Goal: Task Accomplishment & Management: Use online tool/utility

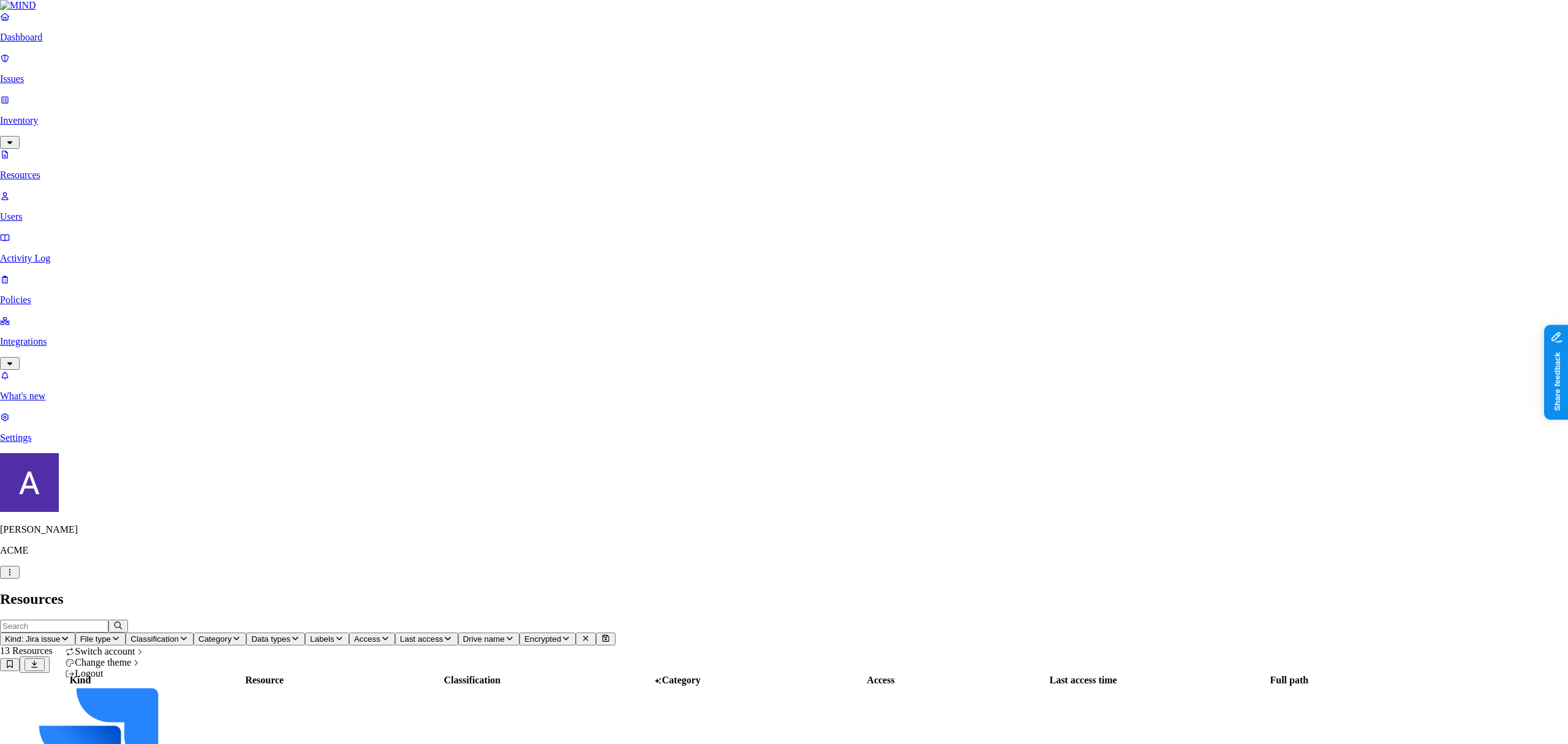
click at [19, 579] on button "button" at bounding box center [9, 572] width 19 height 13
click at [203, 602] on div "Inotiv" at bounding box center [220, 596] width 108 height 11
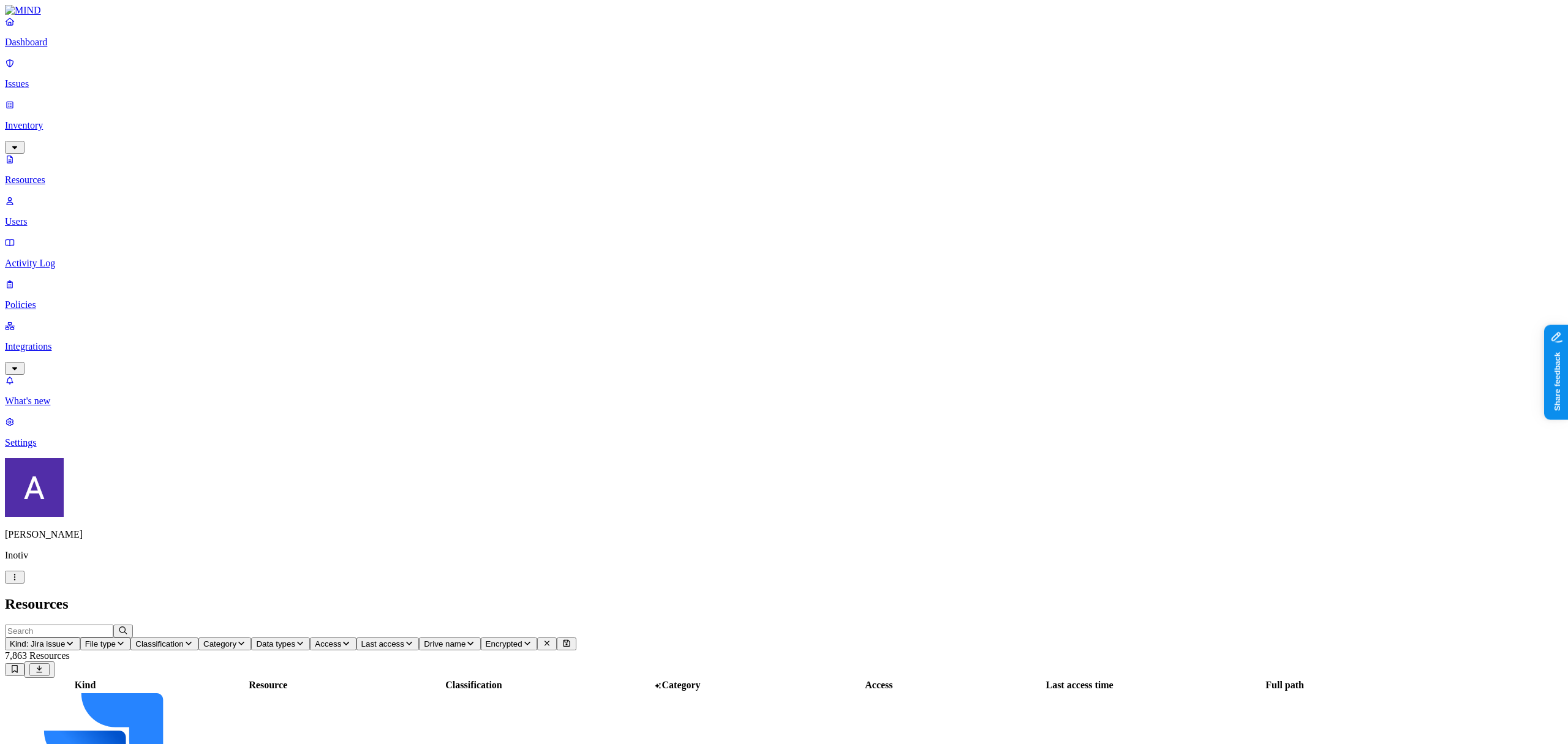
click at [552, 639] on icon at bounding box center [547, 643] width 10 height 8
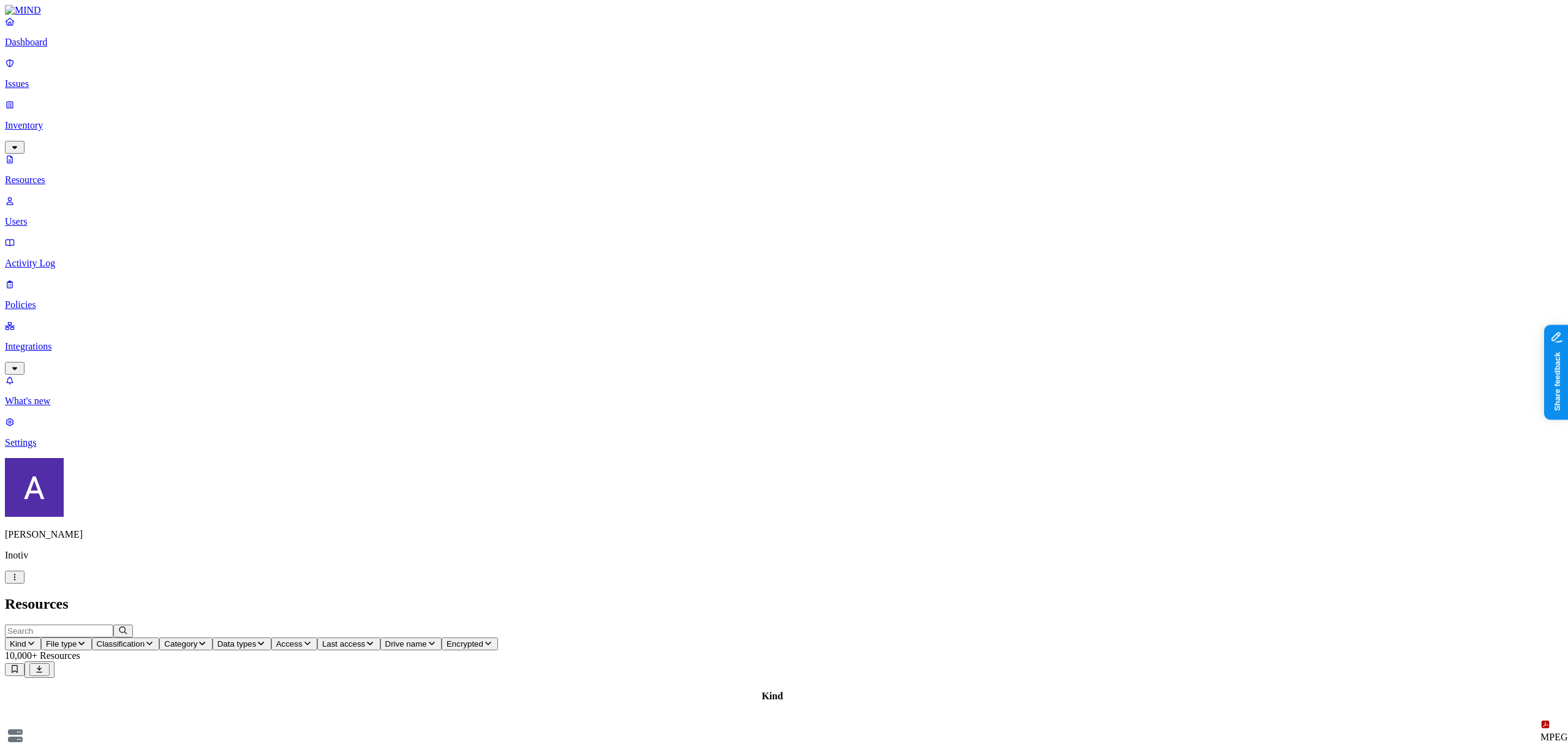
click at [27, 639] on span "Kind" at bounding box center [18, 644] width 17 height 9
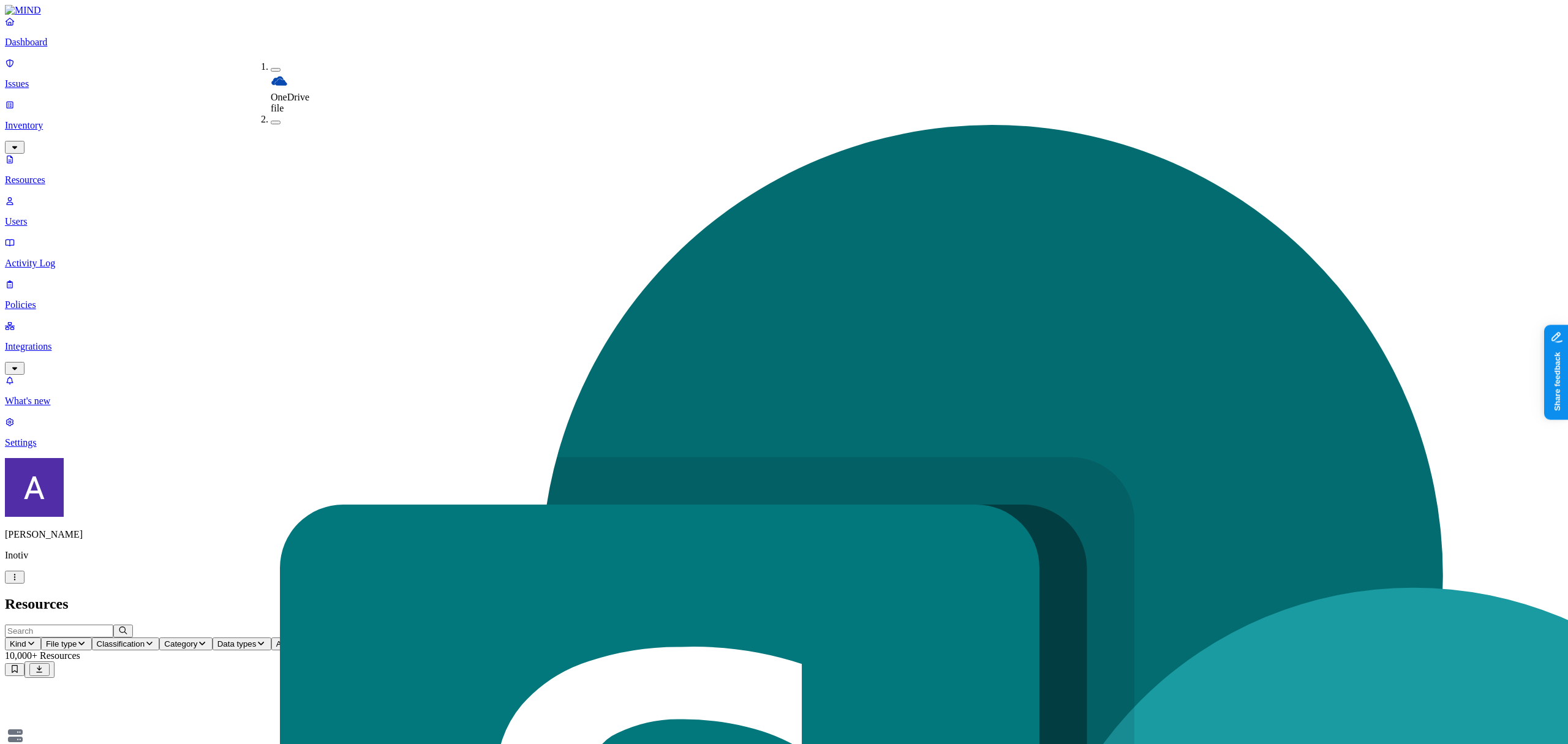
click at [470, 596] on h2 "Resources" at bounding box center [784, 604] width 1559 height 17
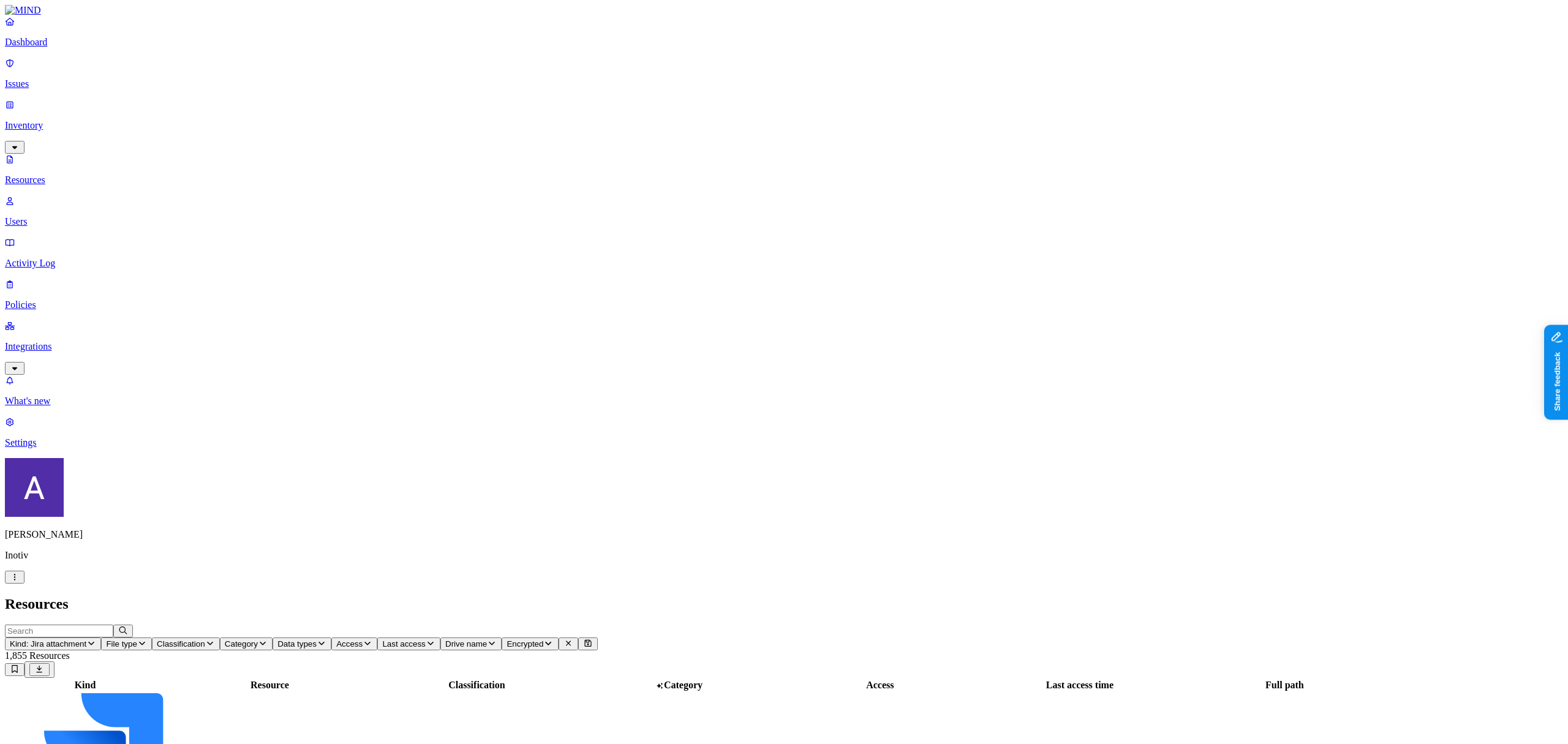
click at [86, 639] on span "Kind: Jira attachment" at bounding box center [48, 644] width 76 height 9
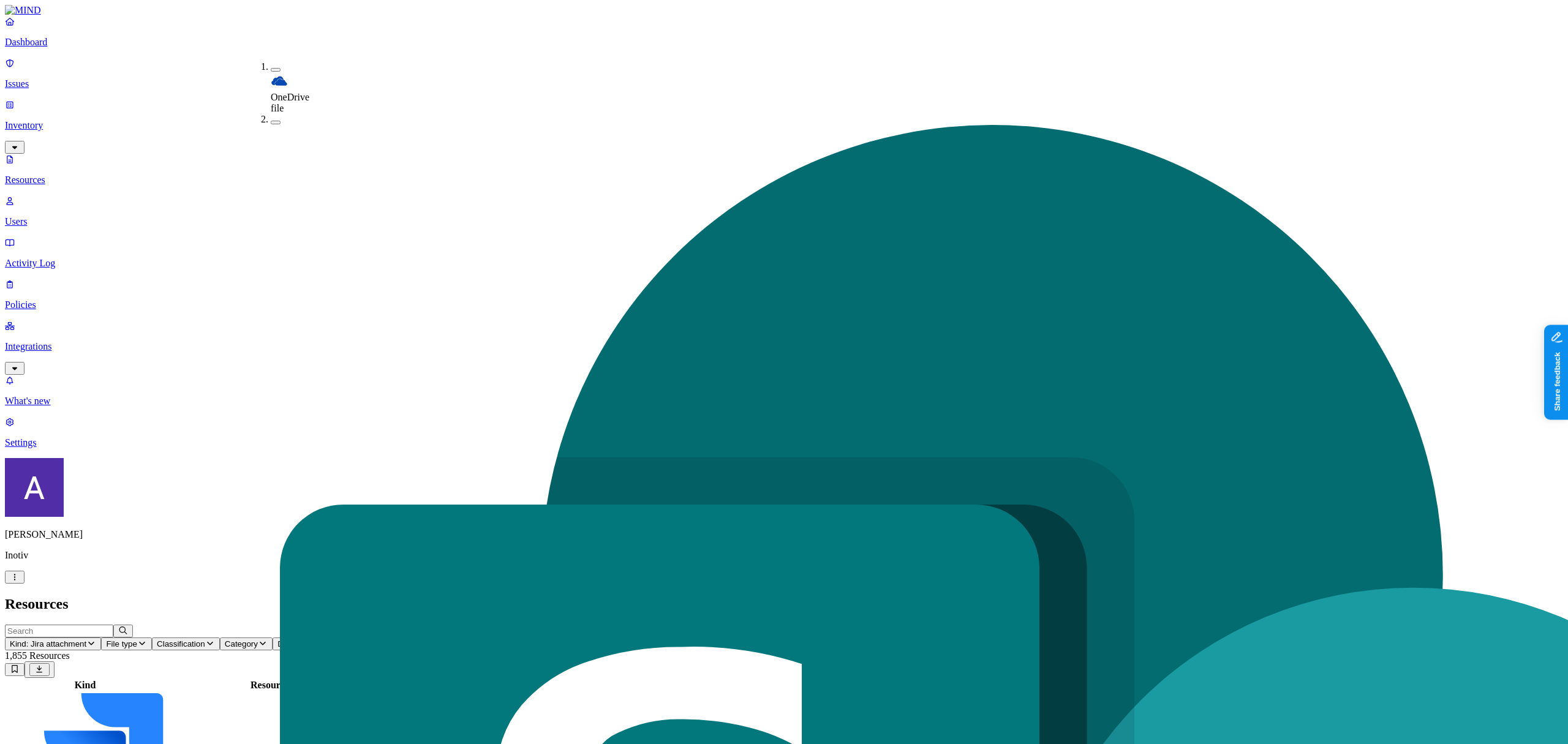
click at [510, 596] on h2 "Resources" at bounding box center [784, 604] width 1559 height 17
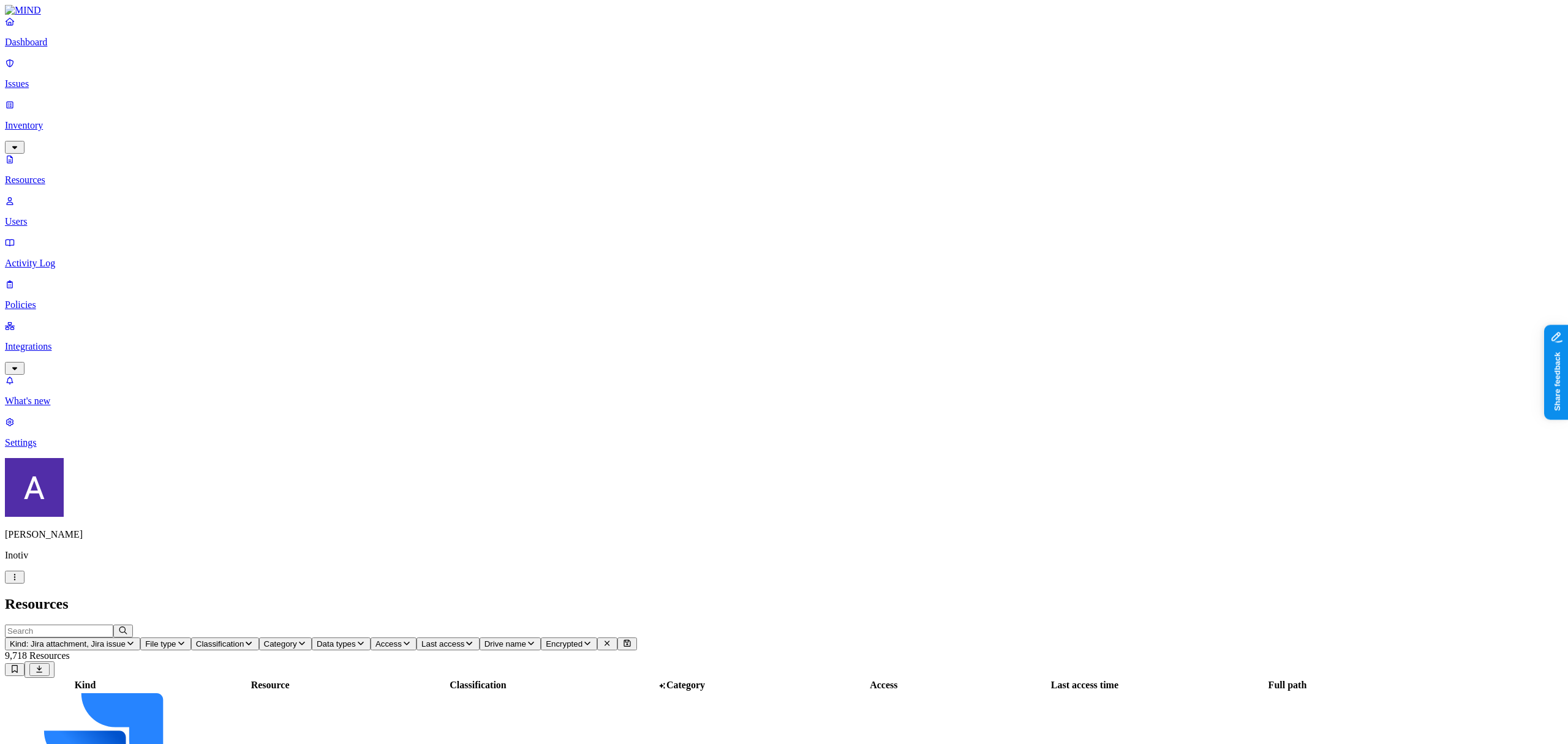
click at [526, 639] on span "Drive name" at bounding box center [505, 644] width 42 height 9
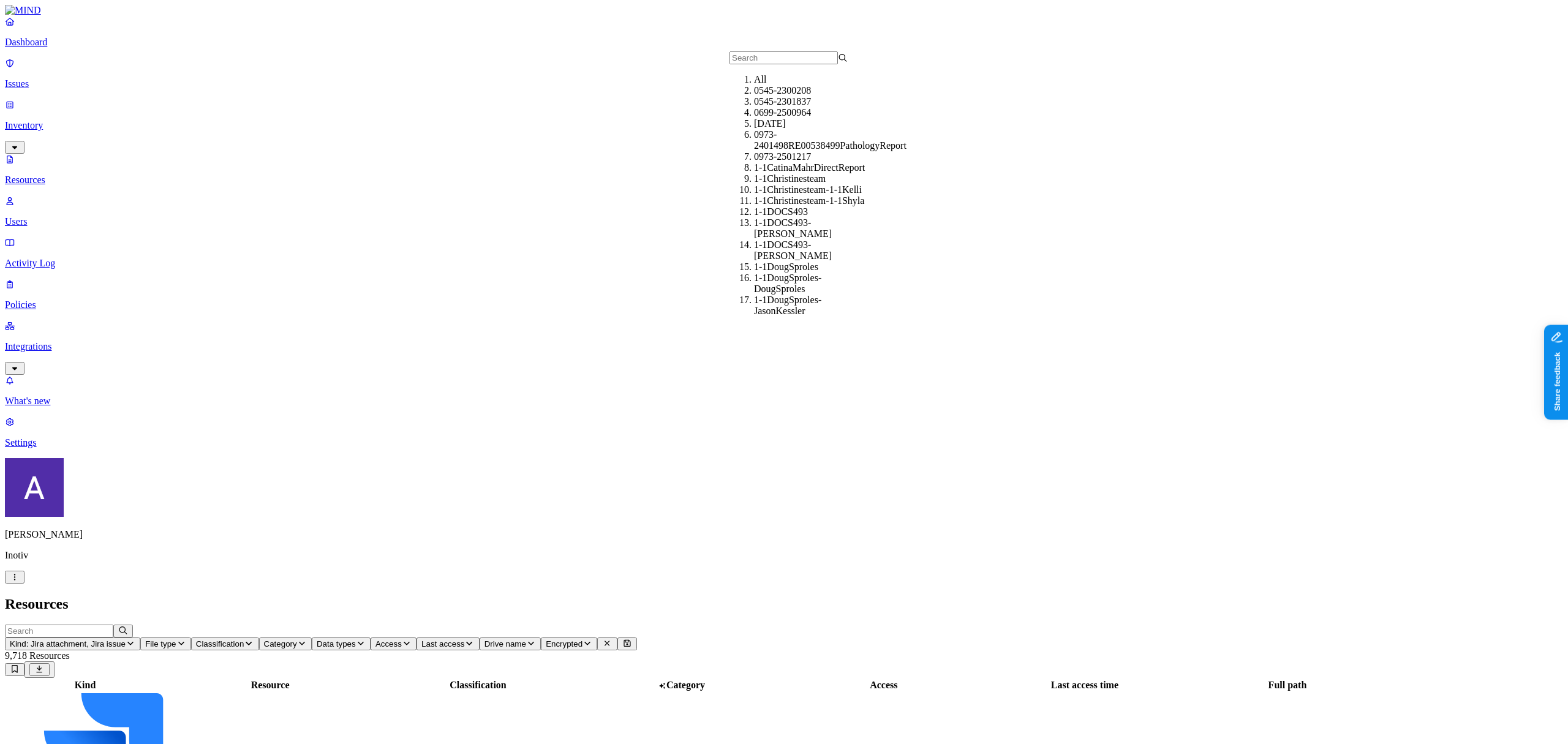
click at [757, 64] on input "text" at bounding box center [784, 57] width 108 height 13
type input "s"
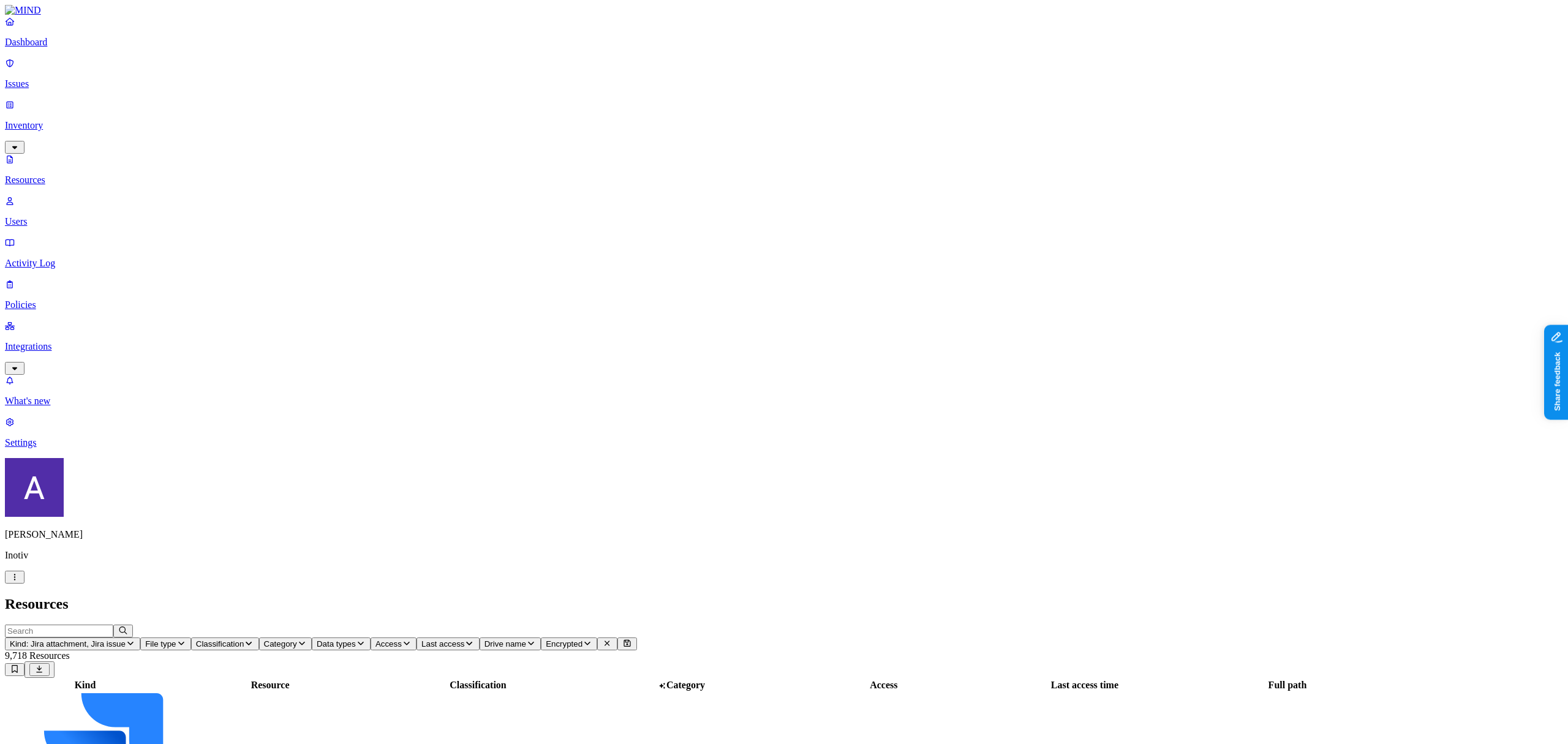
click at [19, 581] on icon "button" at bounding box center [15, 577] width 10 height 8
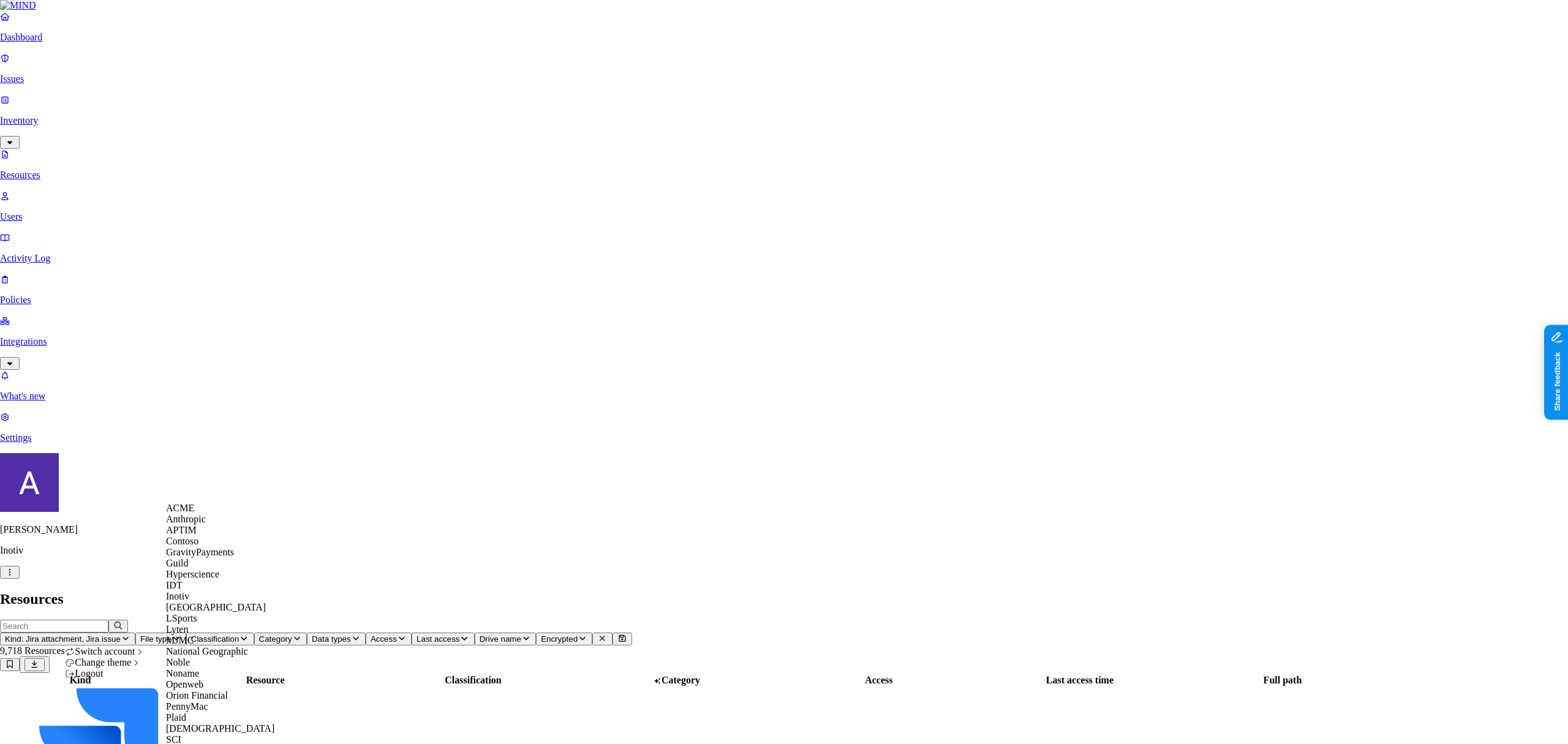
click at [207, 512] on div "ACME" at bounding box center [220, 508] width 108 height 11
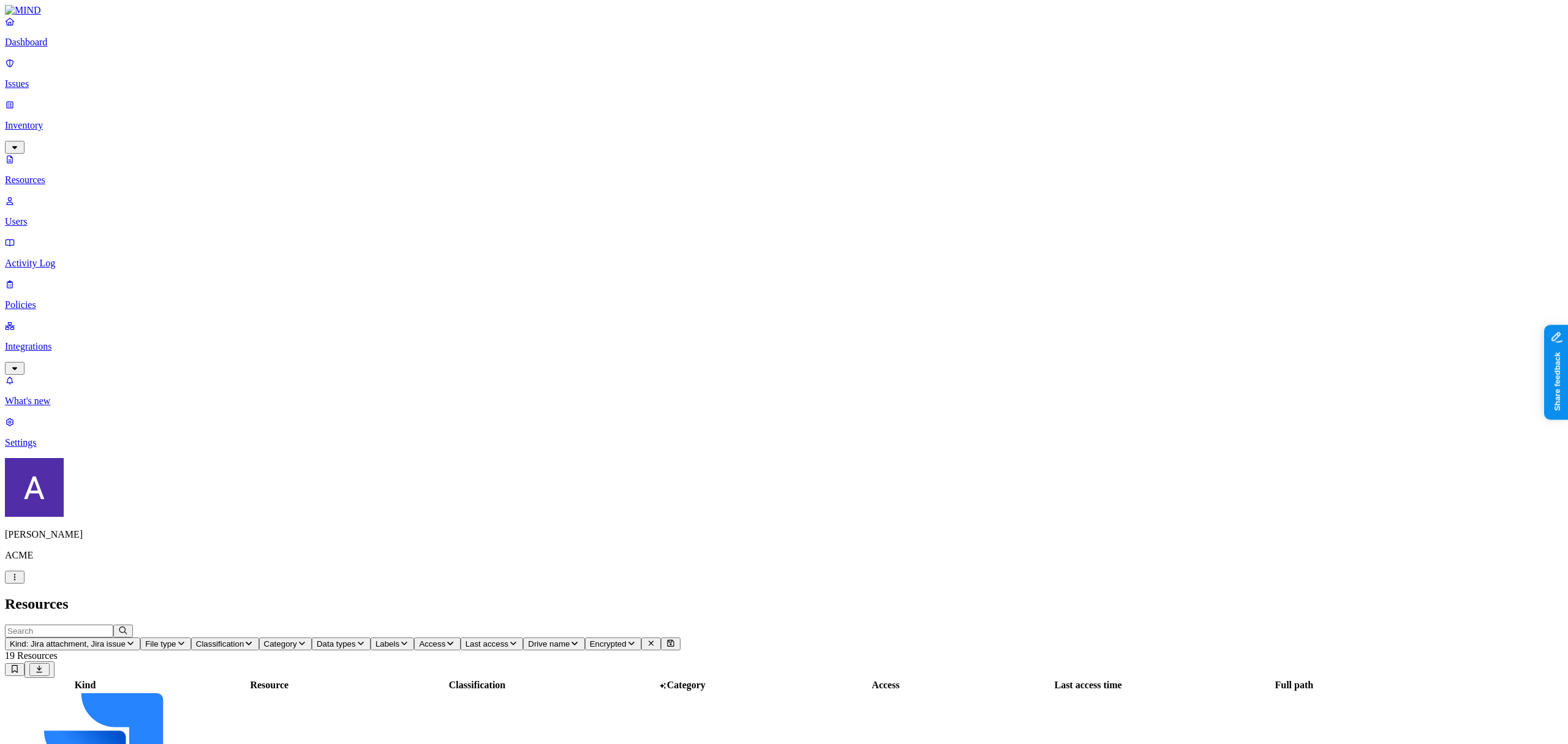
click at [66, 341] on p "Integrations" at bounding box center [784, 346] width 1559 height 11
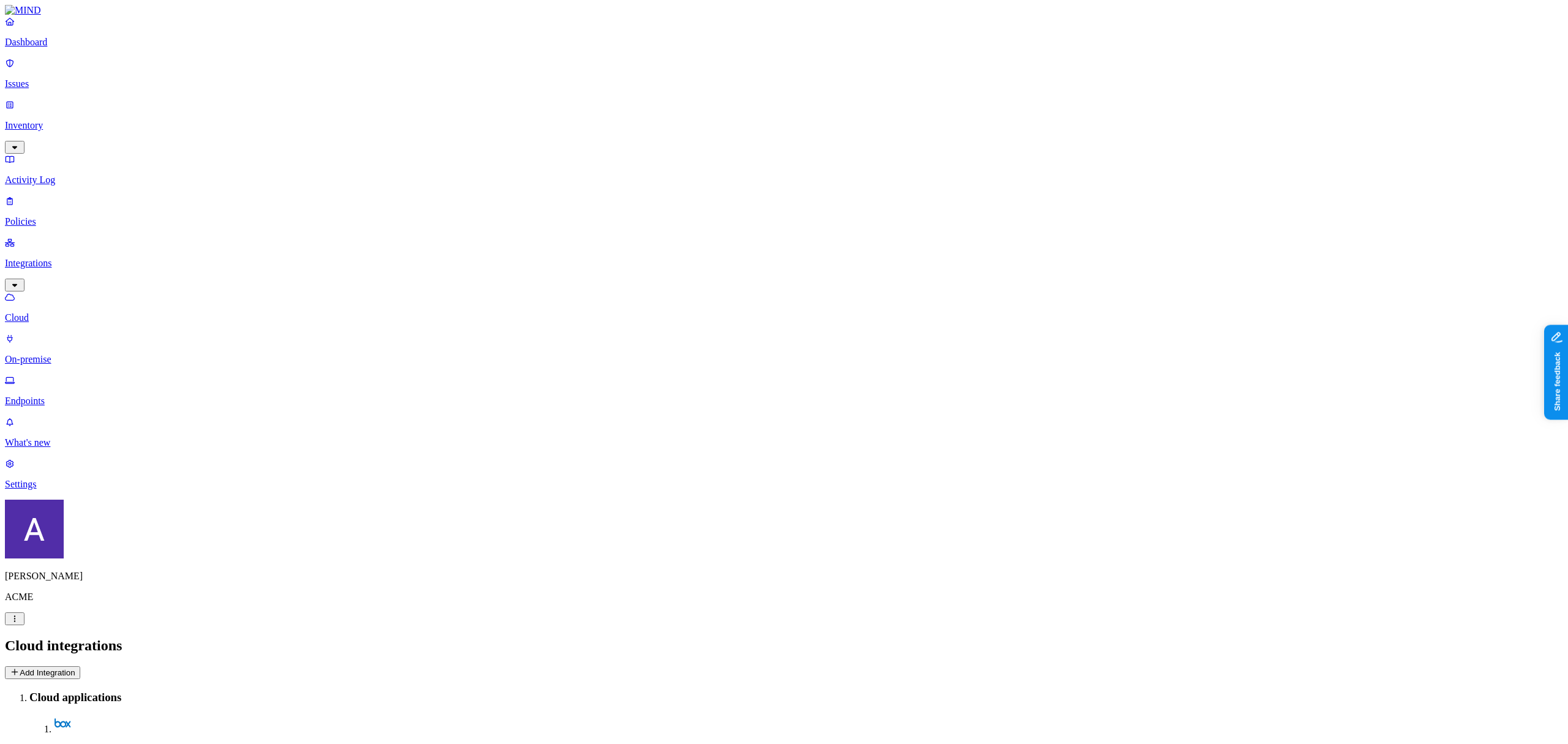
click at [80, 666] on button "Add Integration" at bounding box center [42, 672] width 75 height 13
